Goal: Task Accomplishment & Management: Complete application form

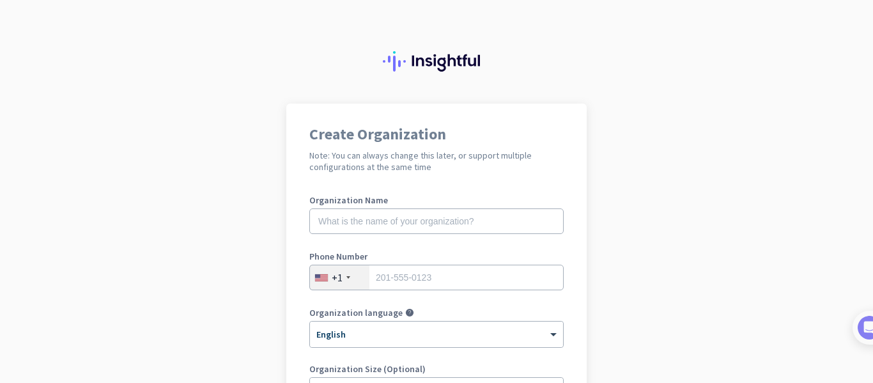
click at [842, 144] on app-onboarding-organization "Create Organization Note: You can always change this later, or support multiple…" at bounding box center [436, 380] width 873 height 553
click at [616, 288] on app-onboarding-organization "Create Organization Note: You can always change this later, or support multiple…" at bounding box center [436, 380] width 873 height 553
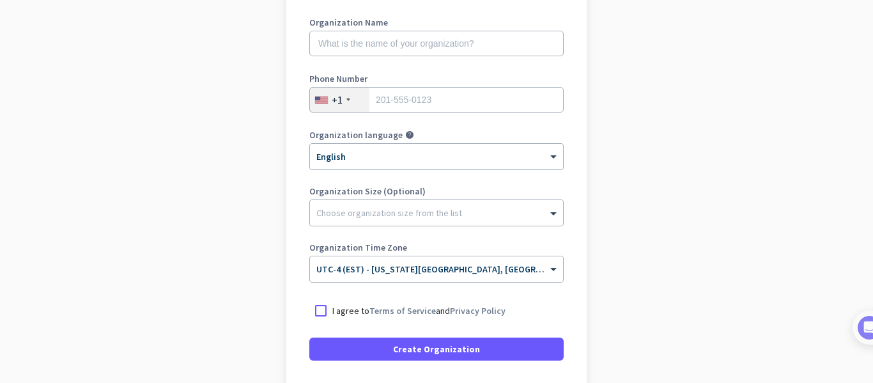
scroll to position [179, 0]
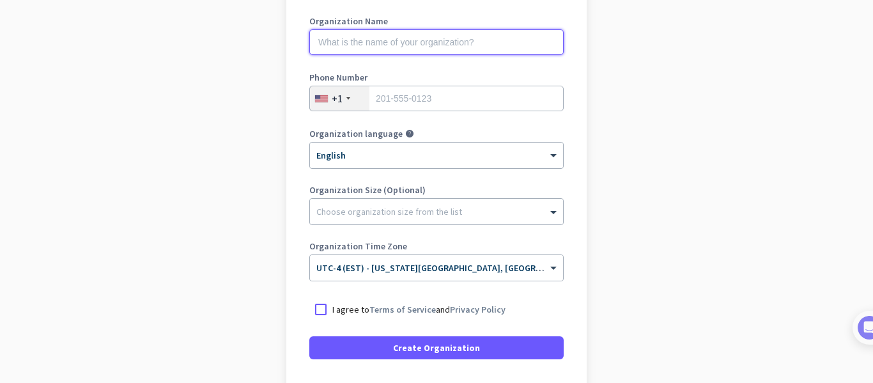
click at [395, 29] on input "text" at bounding box center [436, 42] width 254 height 26
click at [787, 220] on app-onboarding-organization "Create Organization Note: You can always change this later, or support multiple…" at bounding box center [436, 201] width 873 height 553
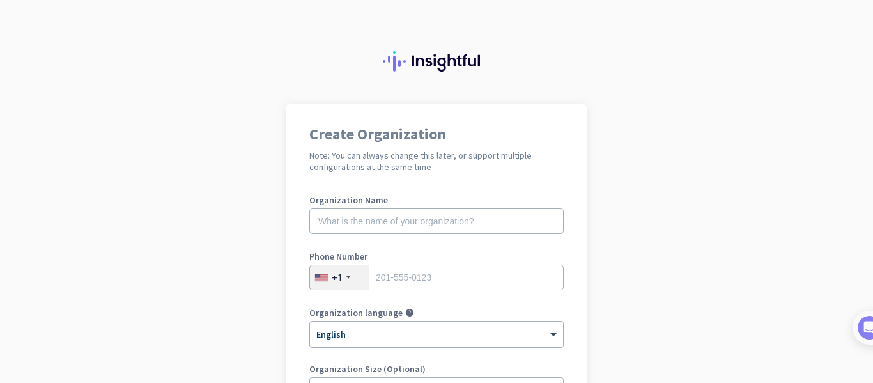
click at [827, 208] on app-onboarding-organization "Create Organization Note: You can always change this later, or support multiple…" at bounding box center [436, 380] width 873 height 553
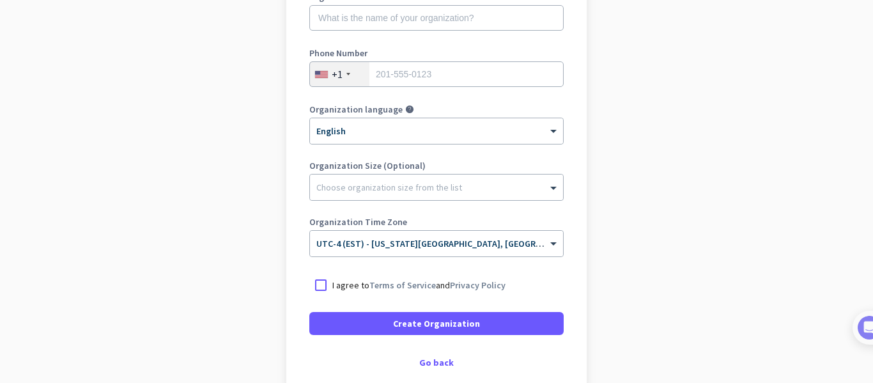
scroll to position [204, 0]
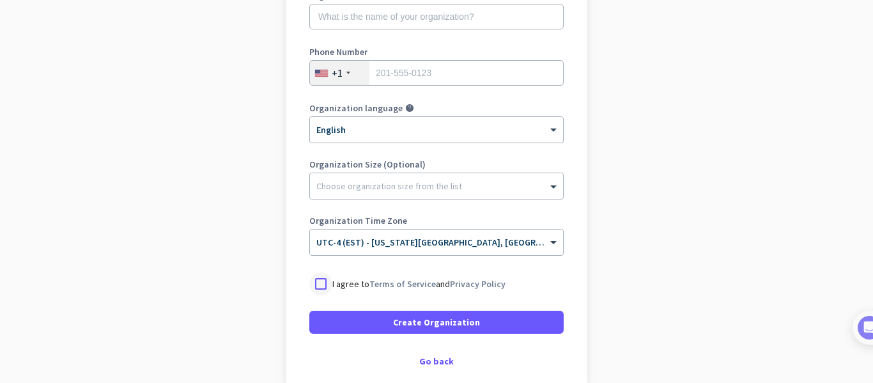
click at [313, 282] on div at bounding box center [320, 283] width 23 height 23
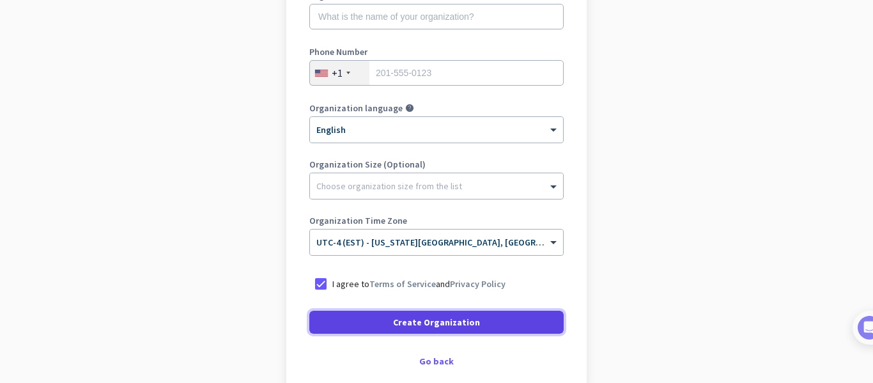
click at [404, 314] on span at bounding box center [436, 322] width 254 height 31
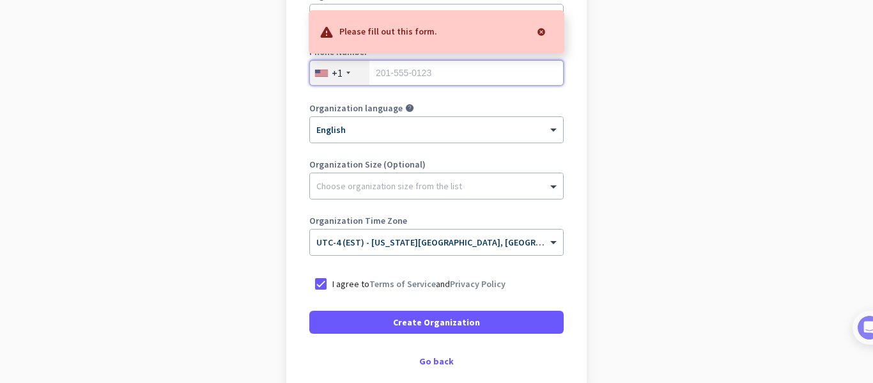
click at [483, 76] on input "tel" at bounding box center [436, 73] width 254 height 26
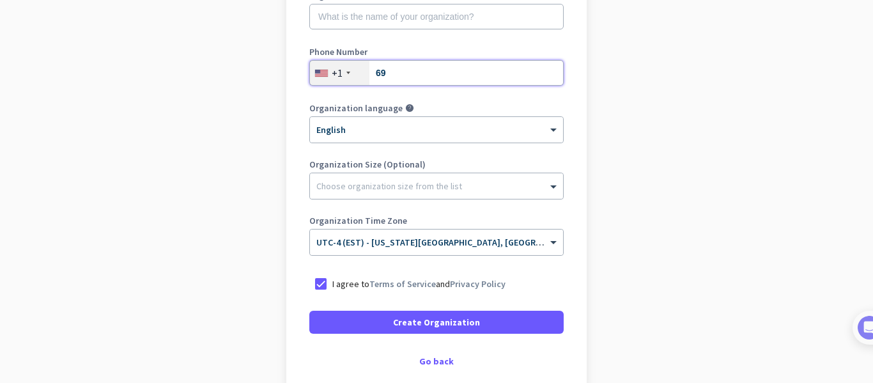
type input "6"
type input "7076130315"
click at [443, 31] on div "Organization Name" at bounding box center [436, 16] width 254 height 51
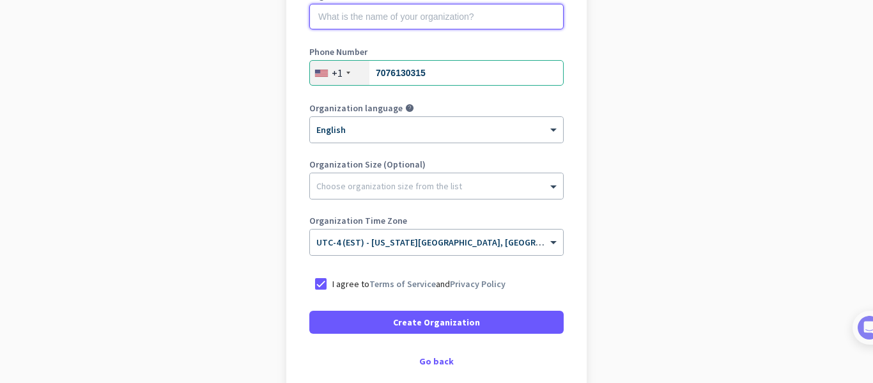
click at [438, 20] on input "text" at bounding box center [436, 17] width 254 height 26
type input "Mercor"
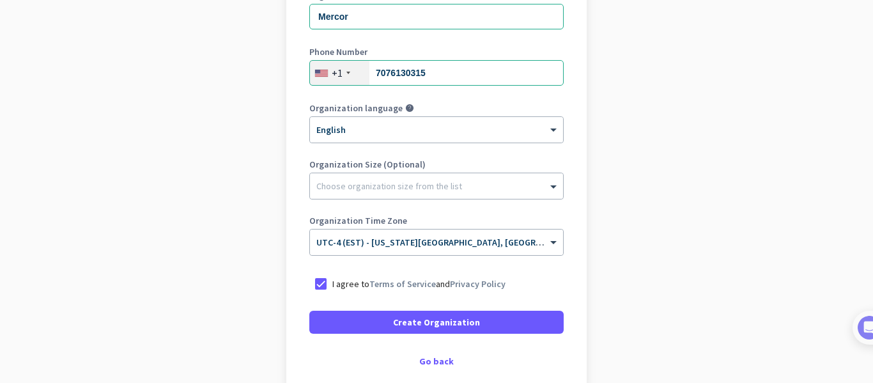
click at [804, 202] on app-onboarding-organization "Create Organization Note: You can always change this later, or support multiple…" at bounding box center [436, 175] width 873 height 553
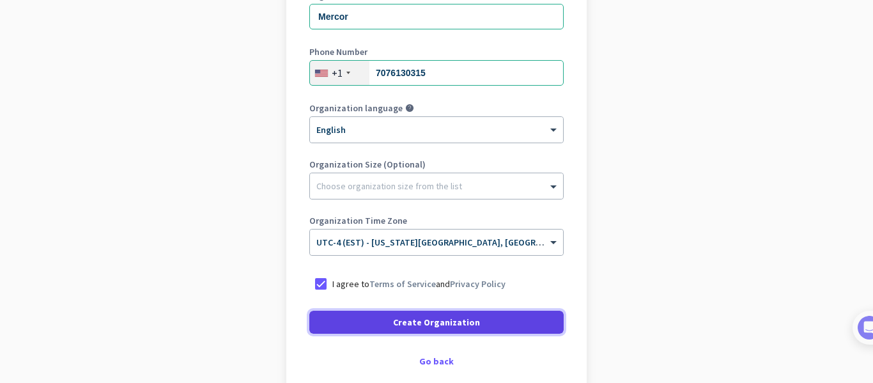
click at [437, 317] on span "Create Organization" at bounding box center [436, 322] width 87 height 13
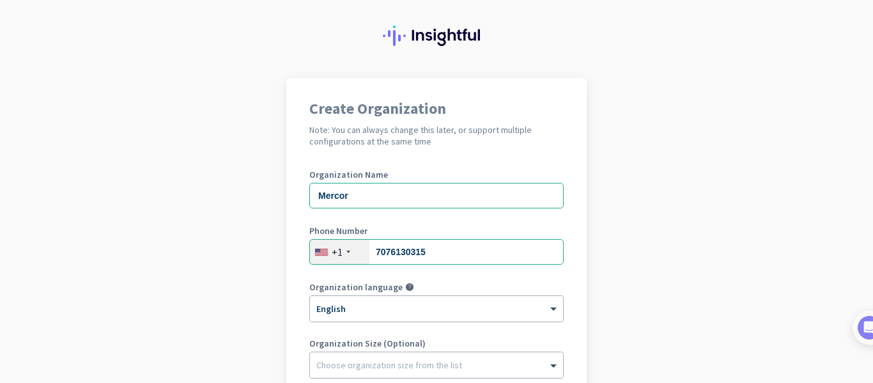
scroll to position [51, 0]
